Goal: Register for event/course

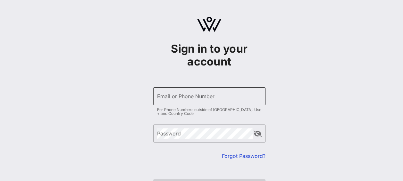
click at [242, 96] on input "Email or Phone Number" at bounding box center [209, 96] width 105 height 10
click at [360, 105] on div "Sign in to your account ​ Email or Phone Number For Phone Numbers outside of [G…" at bounding box center [209, 113] width 388 height 226
click at [187, 90] on div "Email or Phone Number" at bounding box center [209, 96] width 105 height 18
click at [187, 91] on input "Email or Phone Number" at bounding box center [209, 96] width 105 height 10
type input "[PERSON_NAME][EMAIL_ADDRESS][PERSON_NAME][DOMAIN_NAME]"
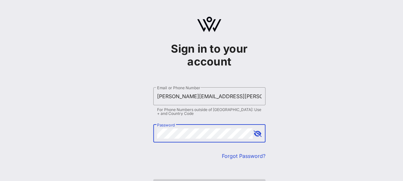
click at [259, 137] on div at bounding box center [258, 134] width 8 height 8
click at [259, 137] on button "append icon" at bounding box center [258, 133] width 8 height 6
click at [259, 137] on button "append icon" at bounding box center [257, 133] width 7 height 6
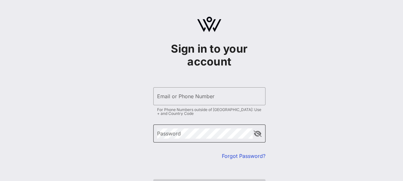
click at [255, 132] on button "append icon" at bounding box center [258, 133] width 8 height 6
click at [226, 99] on input "Email or Phone Number" at bounding box center [209, 96] width 105 height 10
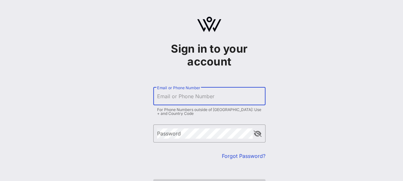
type input "[PERSON_NAME][EMAIL_ADDRESS][PERSON_NAME][DOMAIN_NAME]"
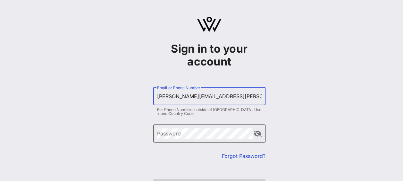
click at [256, 133] on button "append icon" at bounding box center [258, 133] width 8 height 6
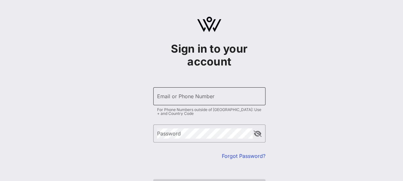
click at [194, 105] on div "Email or Phone Number" at bounding box center [209, 96] width 105 height 18
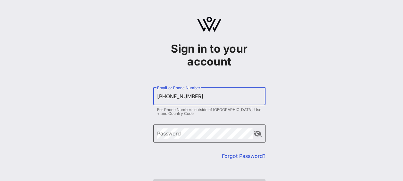
type input "+19174063811"
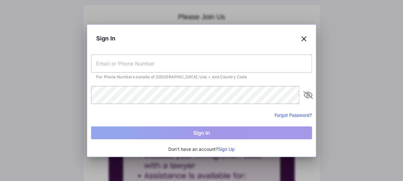
click at [224, 148] on button "Sign Up" at bounding box center [226, 149] width 17 height 7
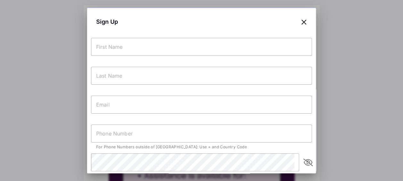
click at [301, 17] on icon at bounding box center [304, 21] width 6 height 9
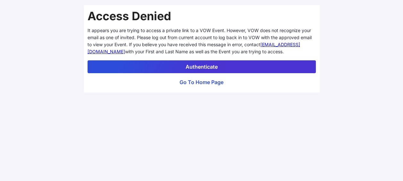
click at [214, 67] on button "Authenticate" at bounding box center [202, 66] width 228 height 13
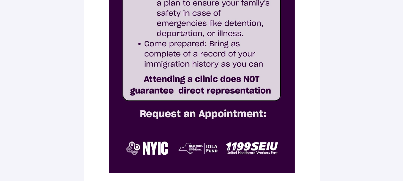
scroll to position [268, 0]
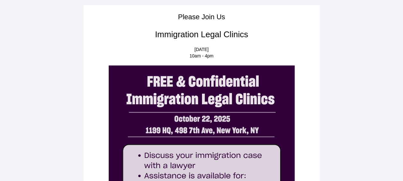
scroll to position [268, 0]
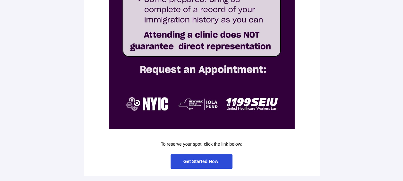
click at [203, 163] on span "Get Started Now!" at bounding box center [201, 161] width 37 height 5
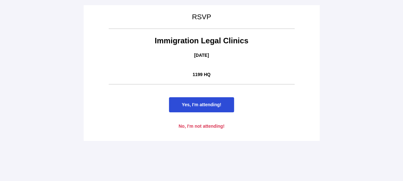
scroll to position [0, 0]
click at [214, 108] on span "Yes, I'm attending!" at bounding box center [201, 104] width 65 height 15
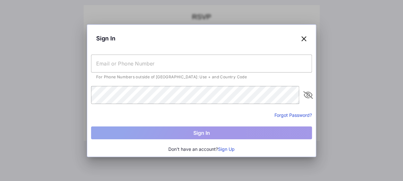
click at [298, 37] on div "Sign In" at bounding box center [201, 39] width 221 height 20
click at [310, 38] on div "Sign In" at bounding box center [201, 39] width 221 height 20
click at [306, 38] on icon at bounding box center [304, 38] width 6 height 9
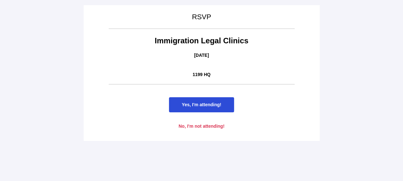
click at [221, 107] on span "Yes, I'm attending!" at bounding box center [201, 104] width 39 height 5
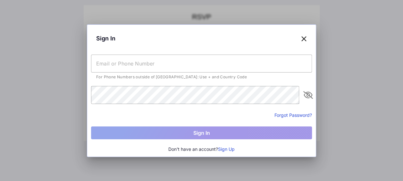
click at [303, 35] on icon at bounding box center [304, 38] width 6 height 9
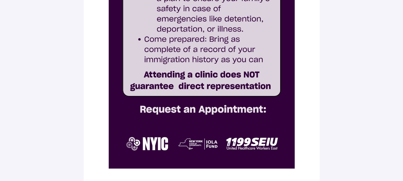
scroll to position [268, 0]
